Goal: Go to known website: Access a specific website the user already knows

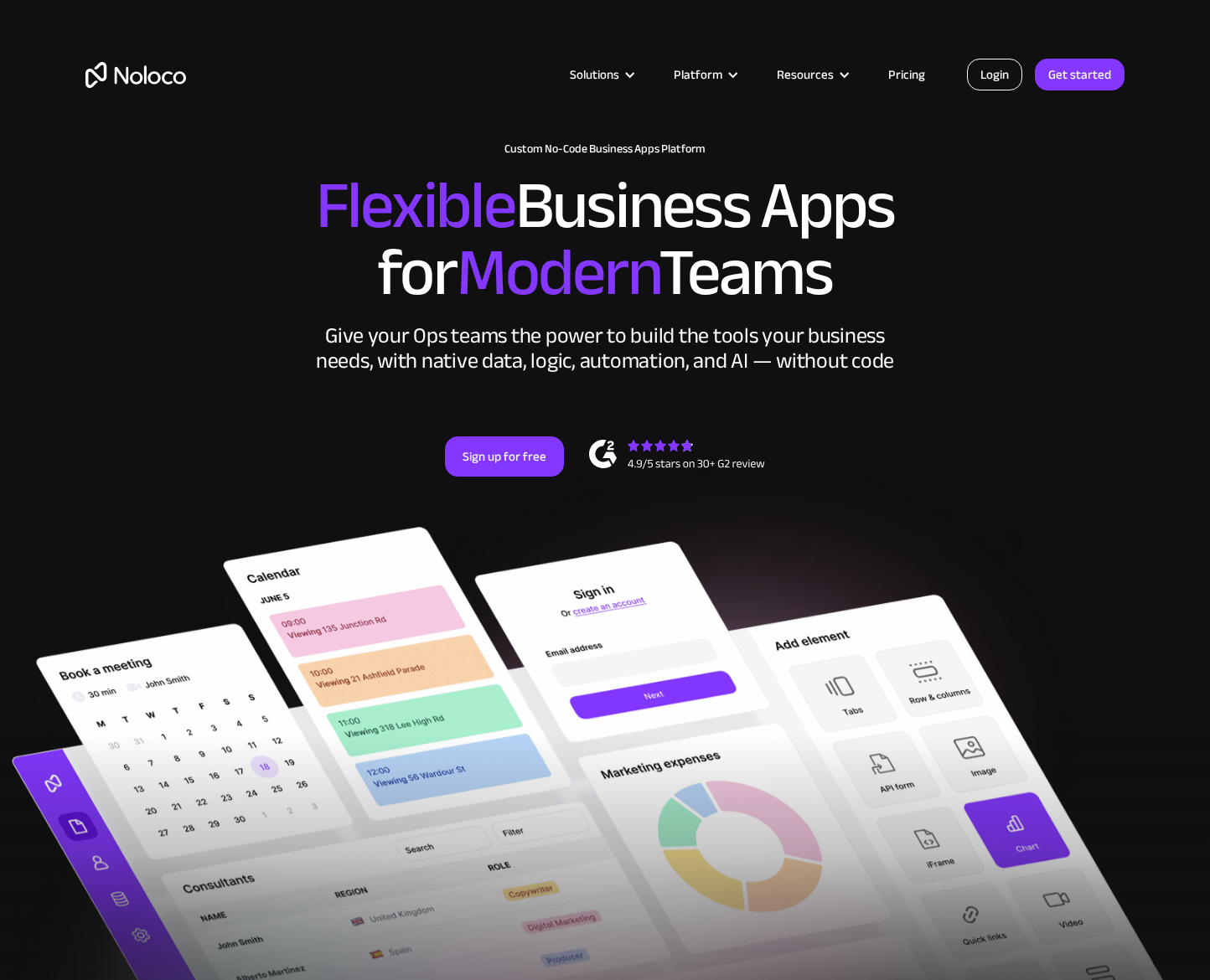
click at [1005, 80] on link "Login" at bounding box center [994, 74] width 55 height 32
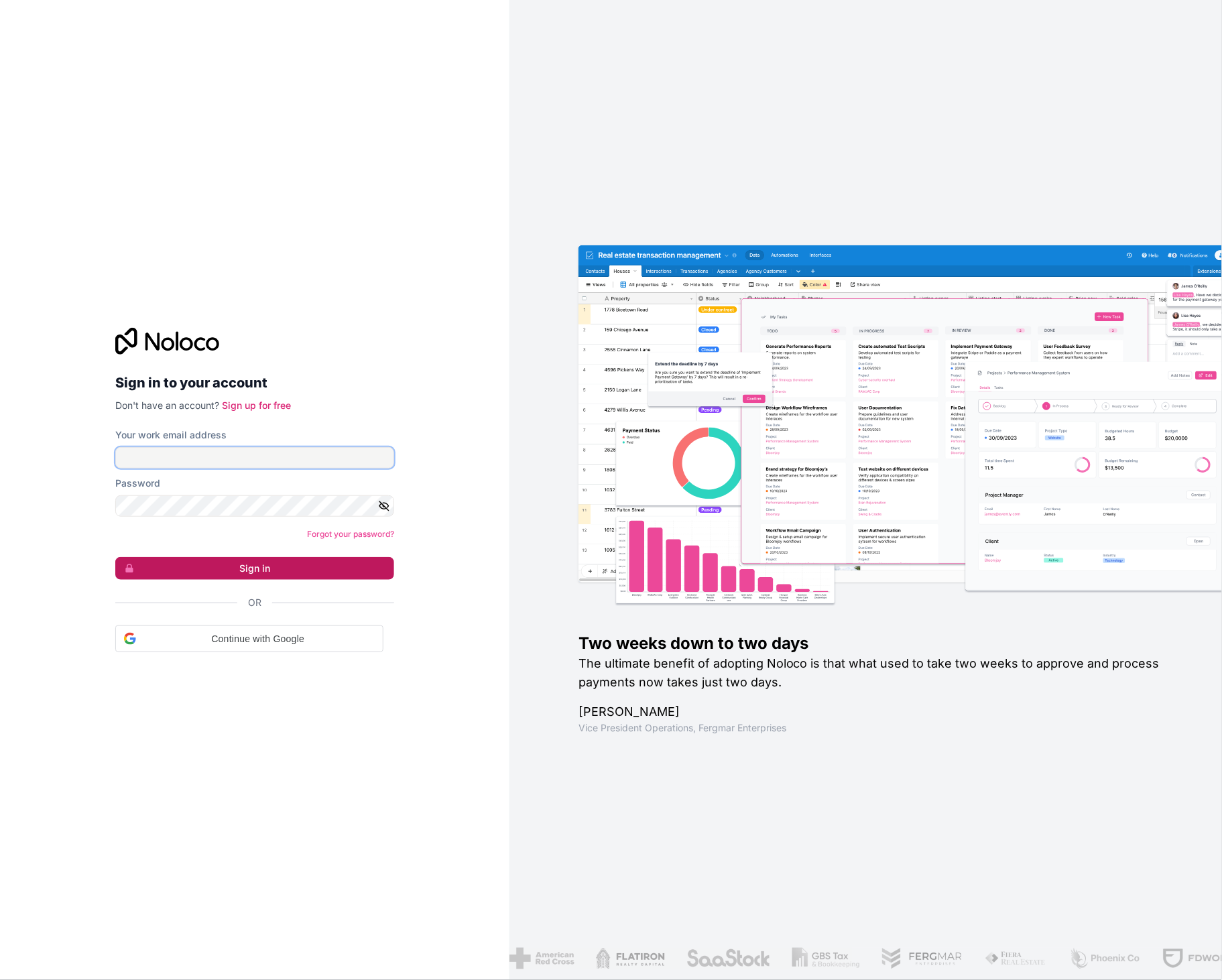
type input "eugene@anawi.co.za"
click at [315, 568] on button "Sign in" at bounding box center [255, 568] width 279 height 23
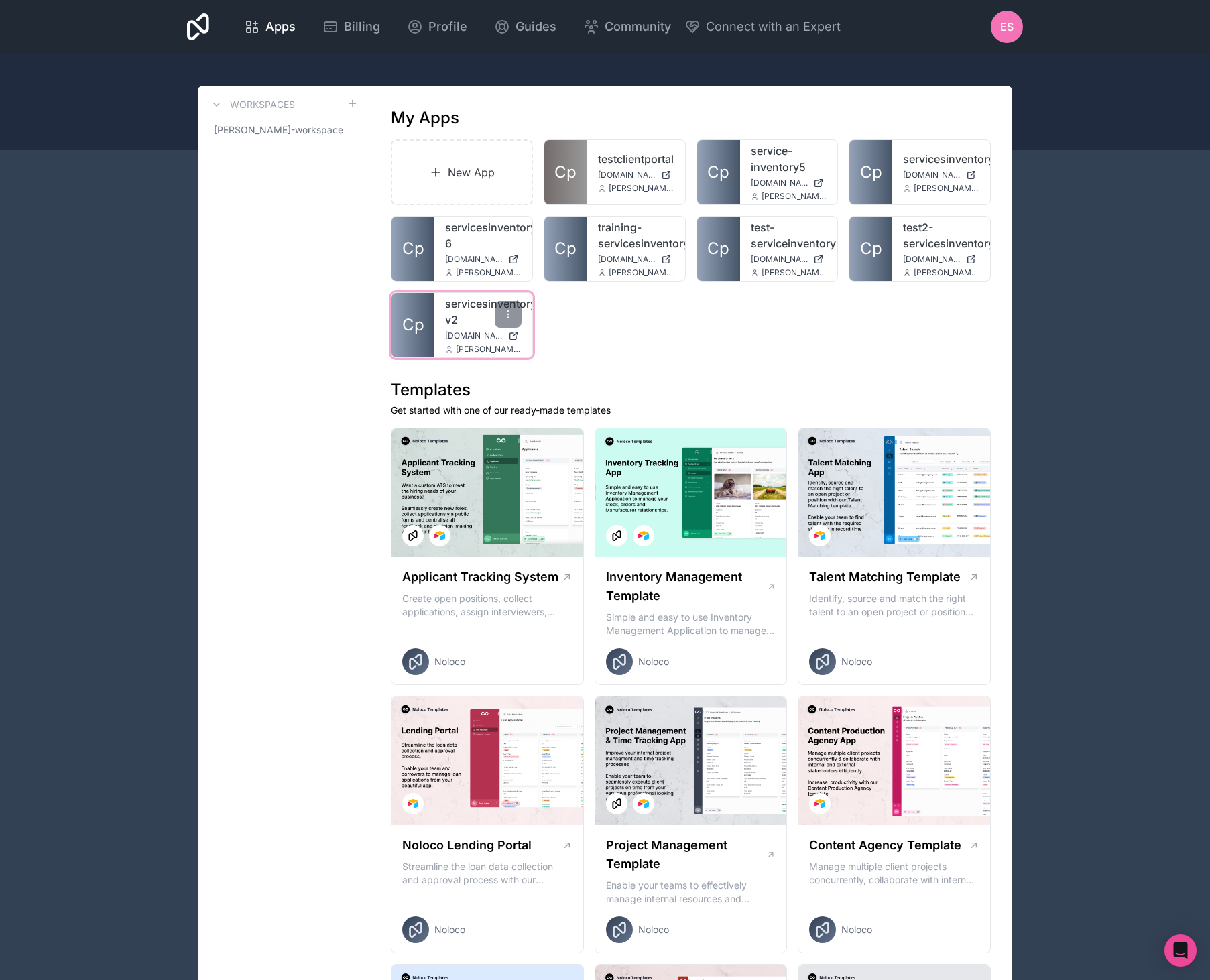
click at [471, 338] on span "servicesinventory-v2.noloco.co" at bounding box center [474, 336] width 57 height 11
